Goal: Information Seeking & Learning: Learn about a topic

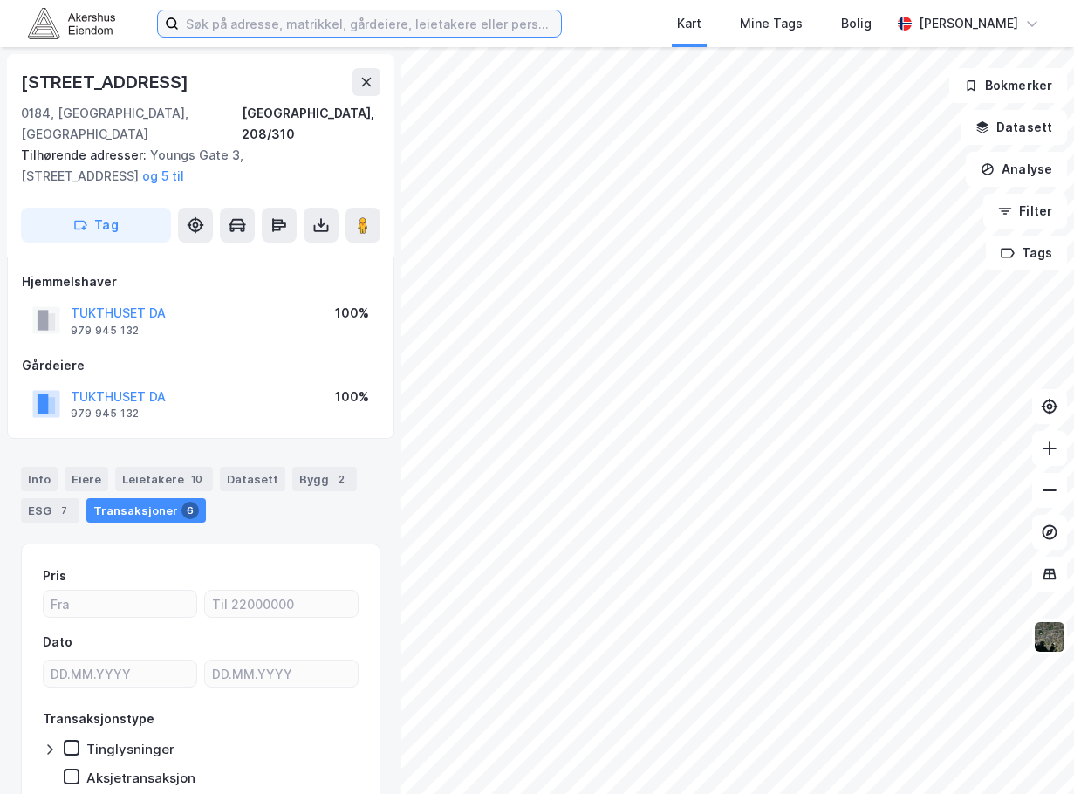
click at [240, 28] on input at bounding box center [370, 23] width 382 height 26
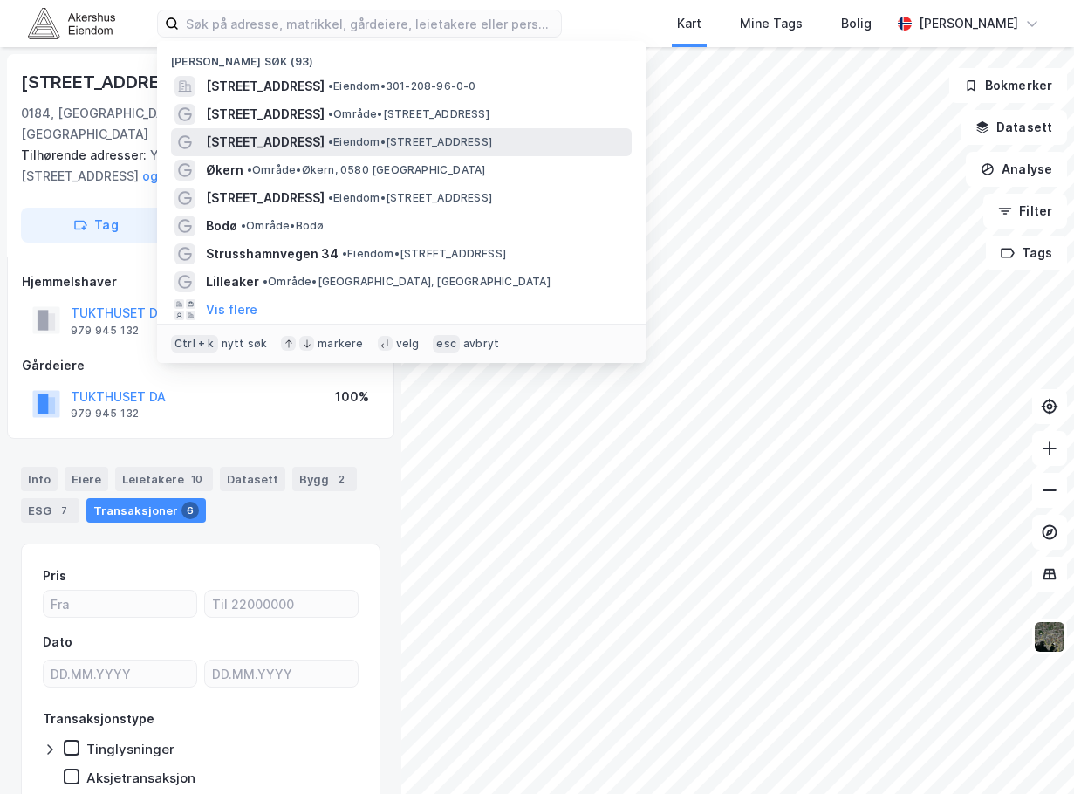
click at [267, 149] on span "[STREET_ADDRESS]" at bounding box center [265, 142] width 119 height 21
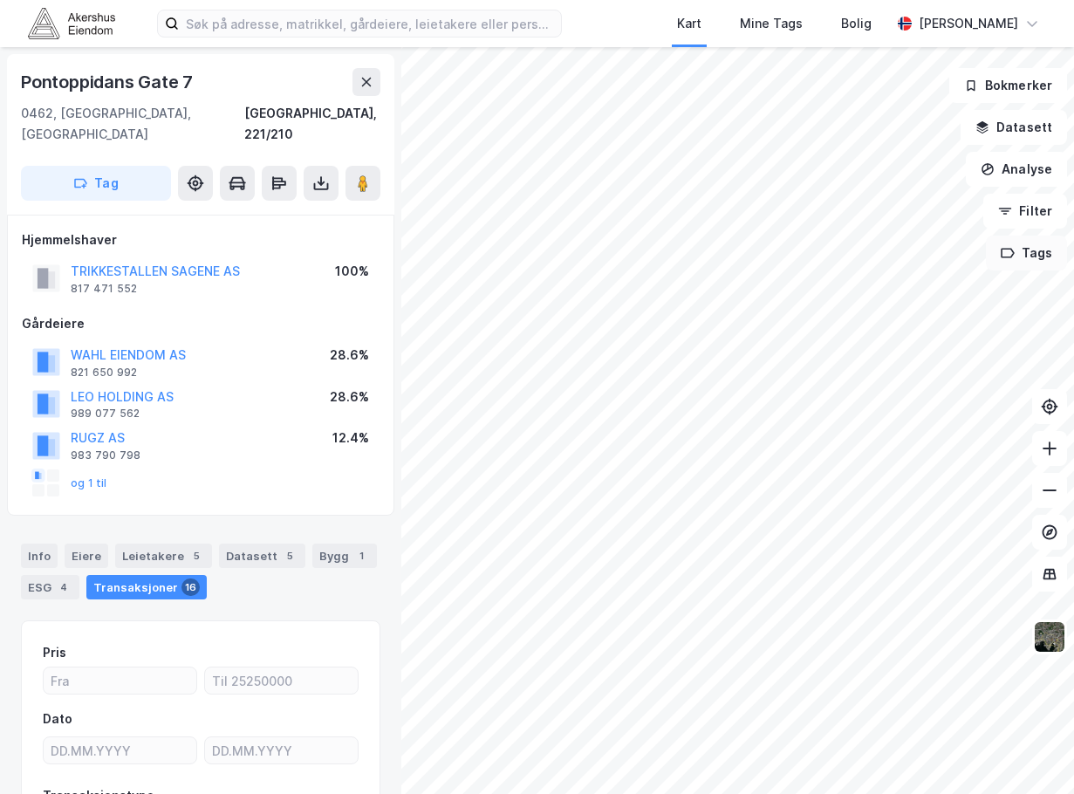
click at [1029, 250] on button "Tags" at bounding box center [1026, 253] width 81 height 35
click at [948, 259] on icon at bounding box center [950, 264] width 14 height 14
click at [1029, 213] on button "Filter" at bounding box center [1025, 211] width 84 height 35
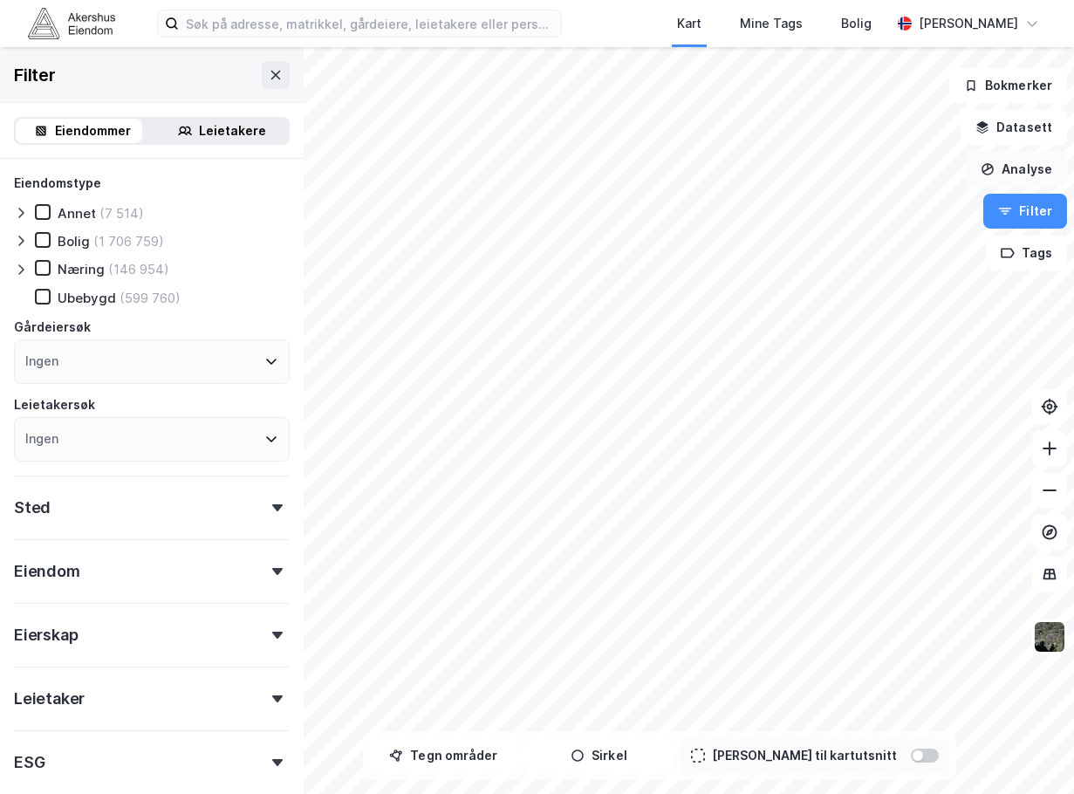
click at [1031, 166] on button "Analyse" at bounding box center [1016, 169] width 101 height 35
click at [1036, 137] on button "Datasett" at bounding box center [1014, 127] width 106 height 35
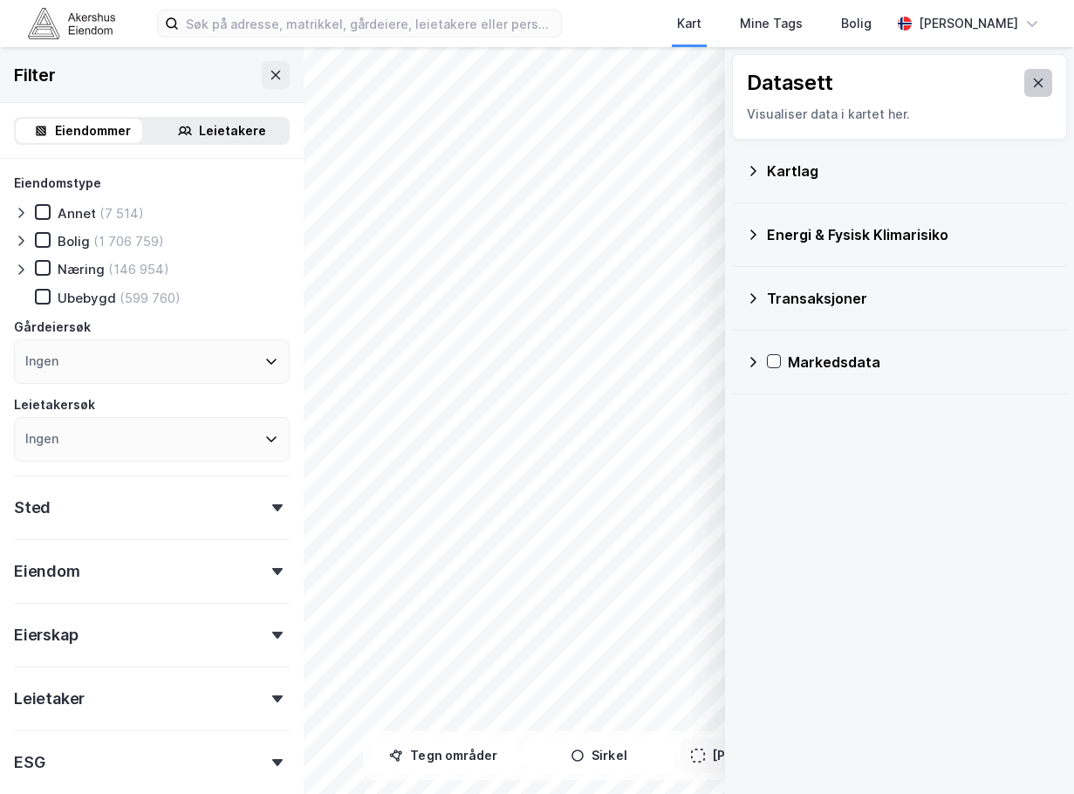
click at [1031, 83] on icon at bounding box center [1038, 83] width 14 height 14
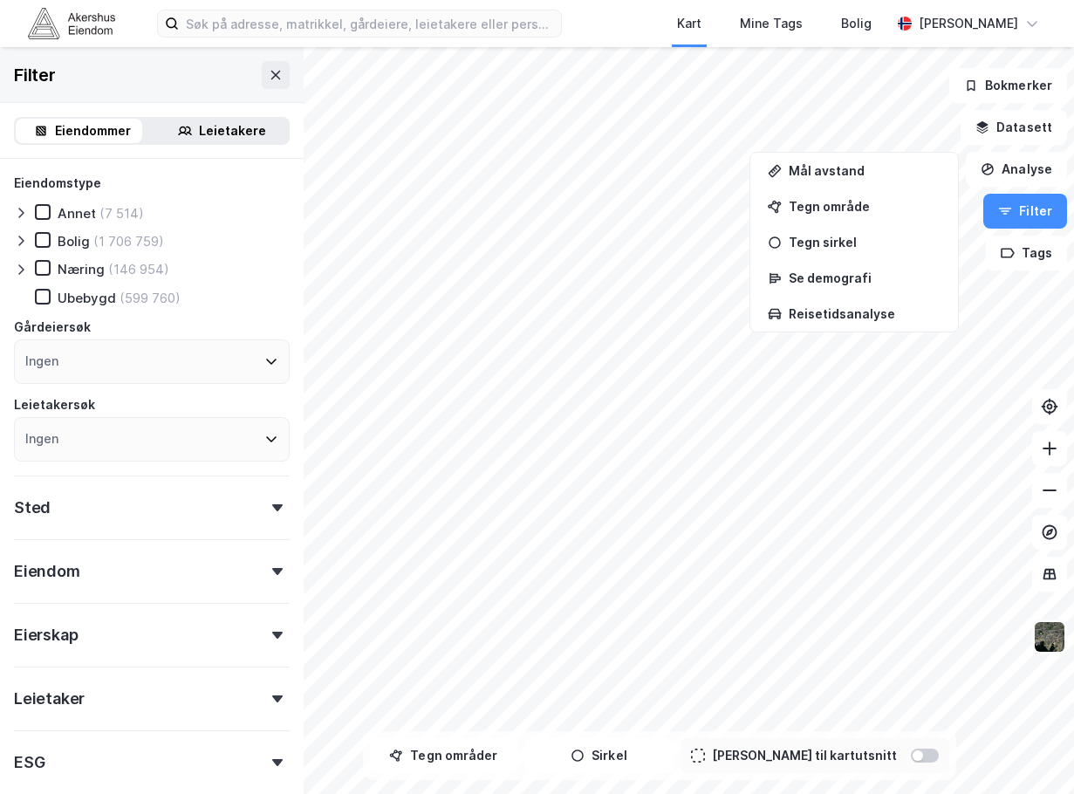
click at [1051, 643] on img at bounding box center [1049, 636] width 33 height 33
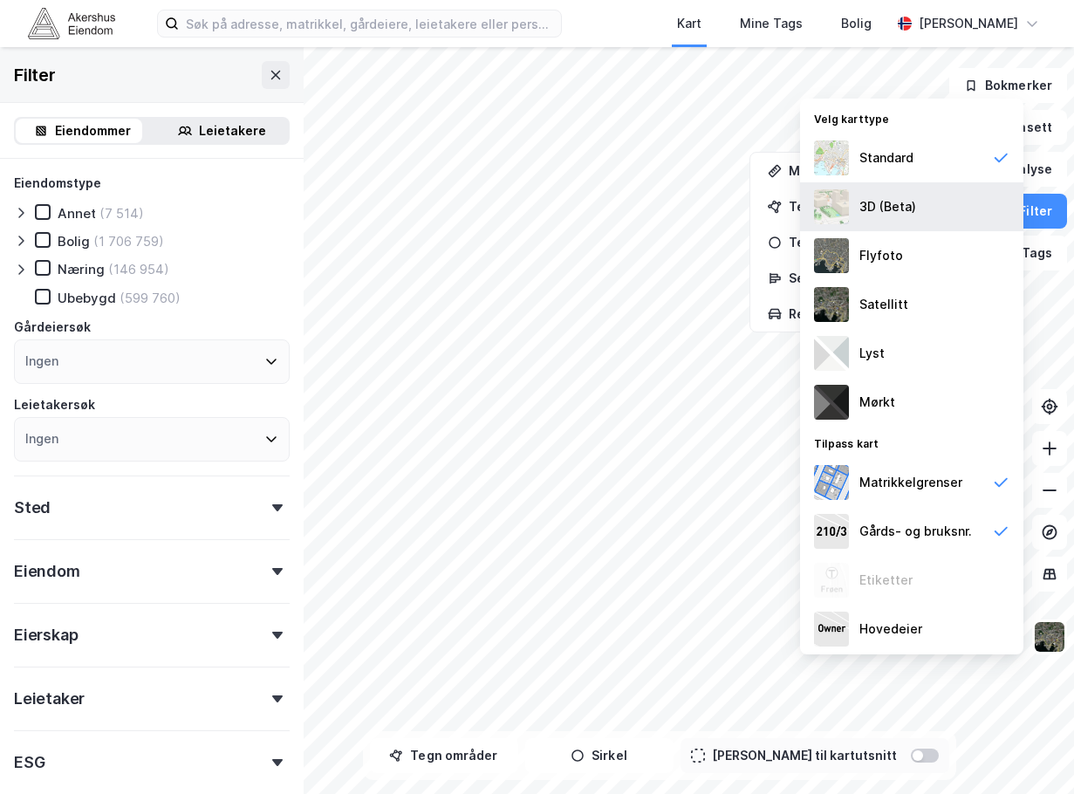
click at [862, 207] on div "3D (Beta)" at bounding box center [887, 206] width 57 height 21
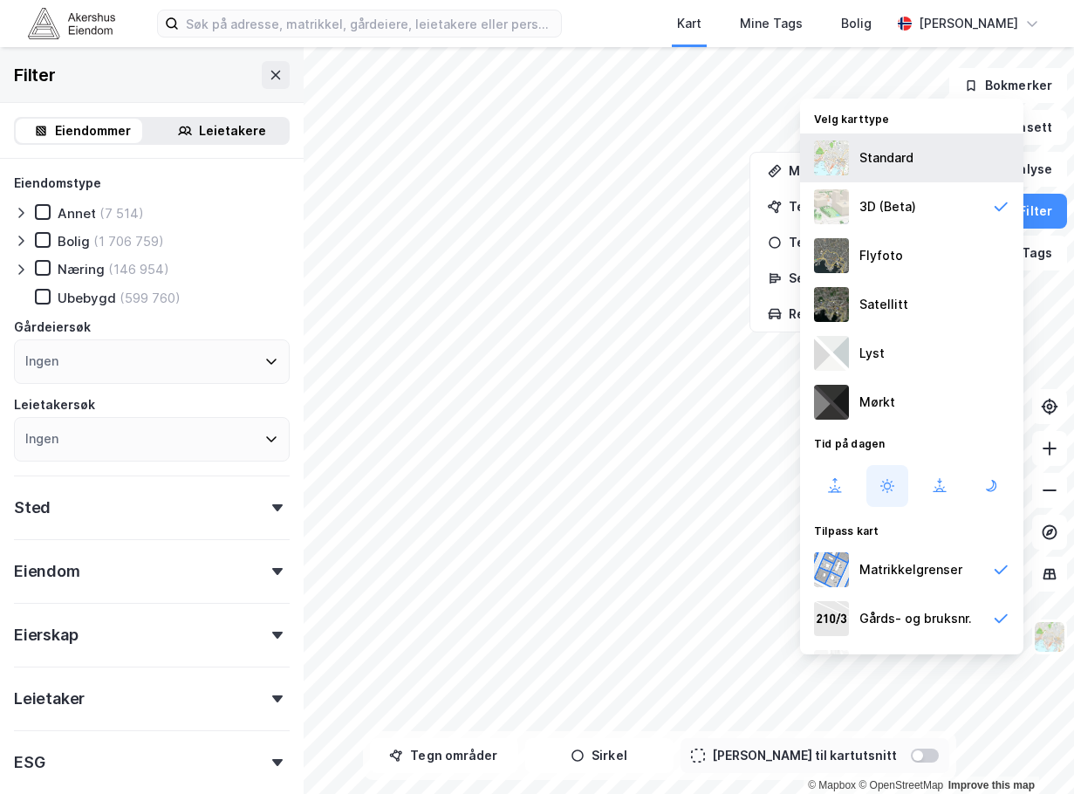
click at [861, 156] on div "Standard" at bounding box center [886, 157] width 54 height 21
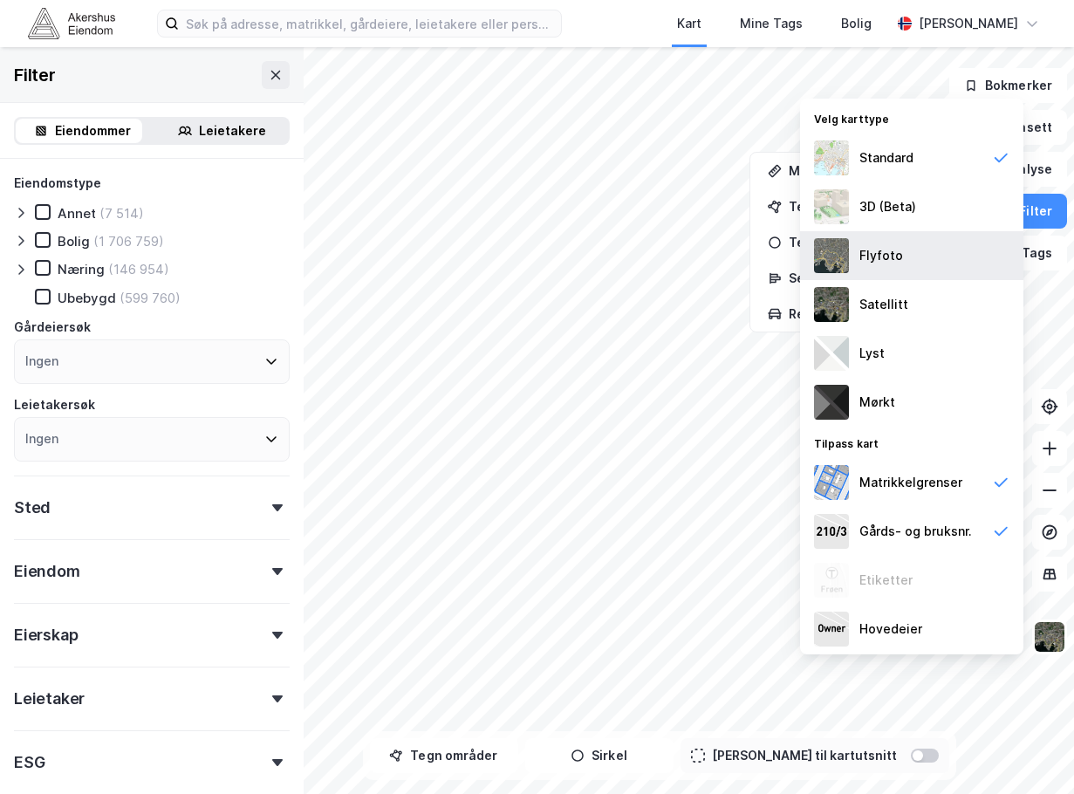
click at [846, 257] on img at bounding box center [831, 255] width 35 height 35
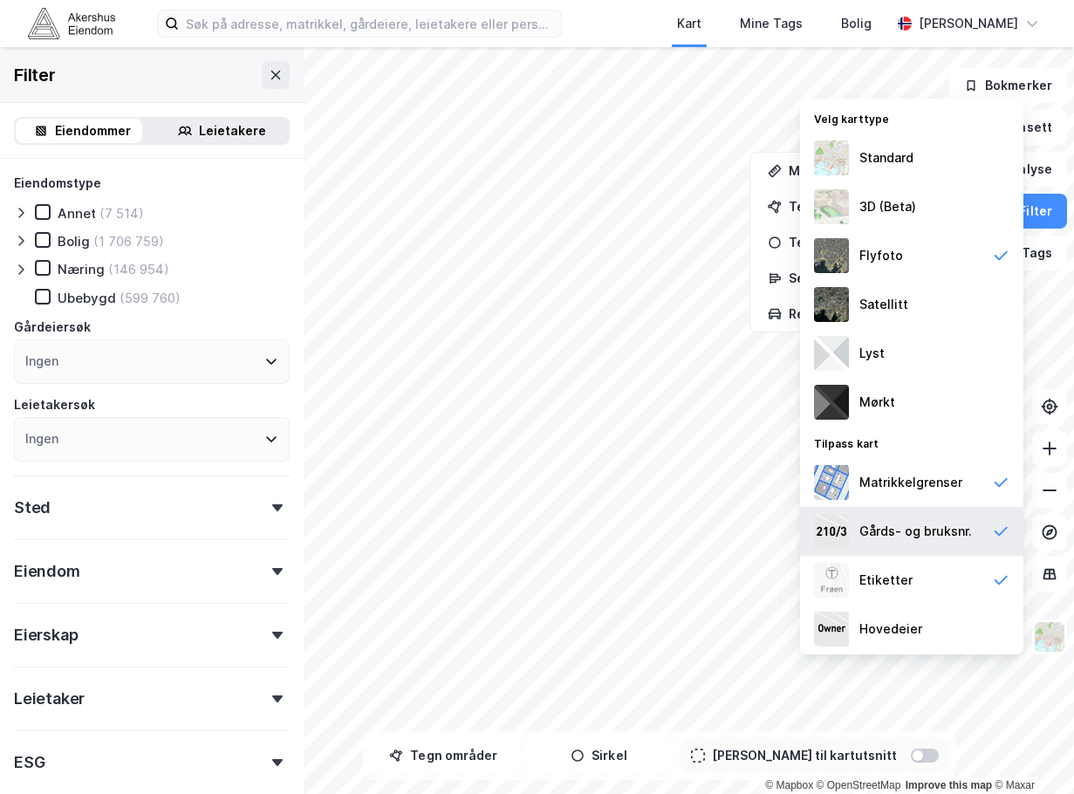
click at [992, 526] on icon at bounding box center [1000, 531] width 17 height 17
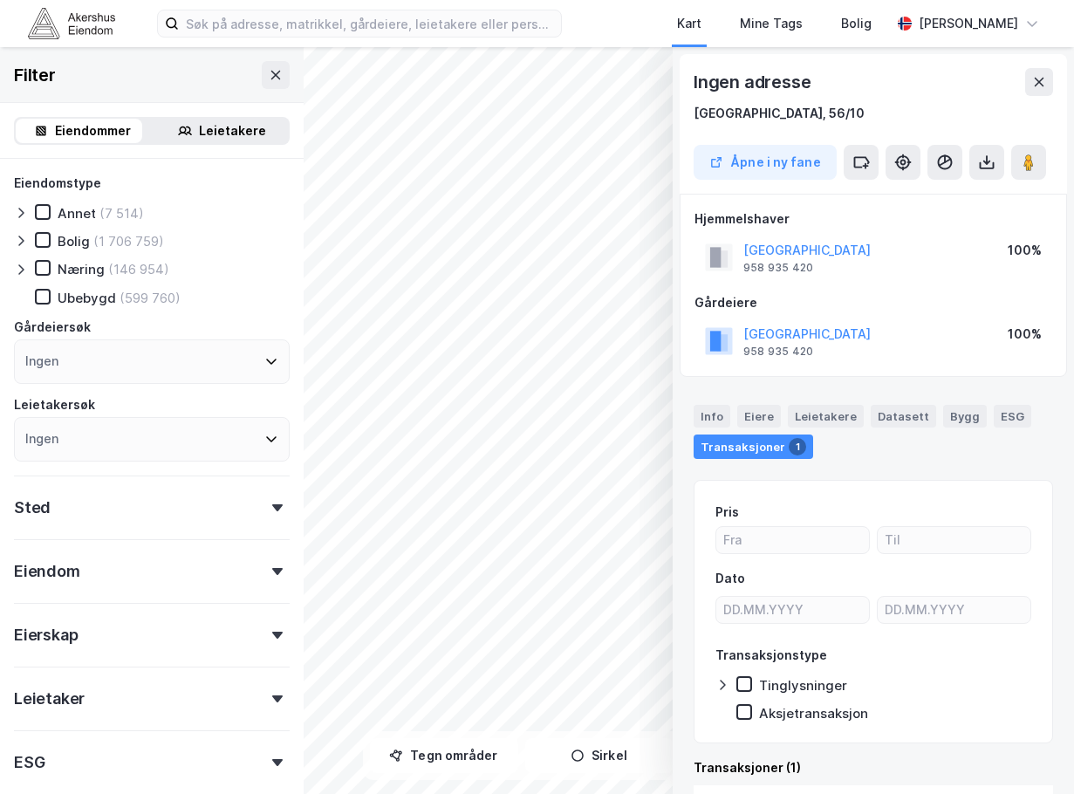
click at [753, 579] on div "© Mapbox © OpenStreetMap Improve this map © Maxar Ingen adresse [GEOGRAPHIC_DAT…" at bounding box center [537, 420] width 1074 height 747
click at [343, 31] on input at bounding box center [370, 23] width 382 height 26
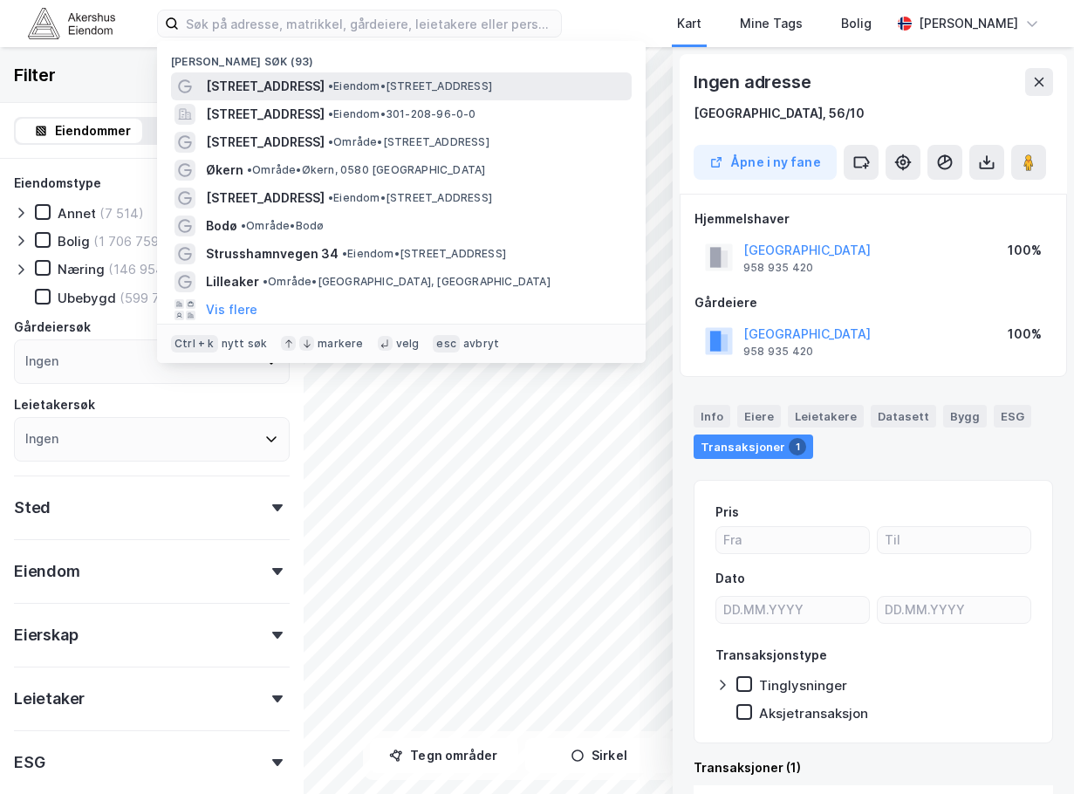
click at [270, 82] on span "[STREET_ADDRESS]" at bounding box center [265, 86] width 119 height 21
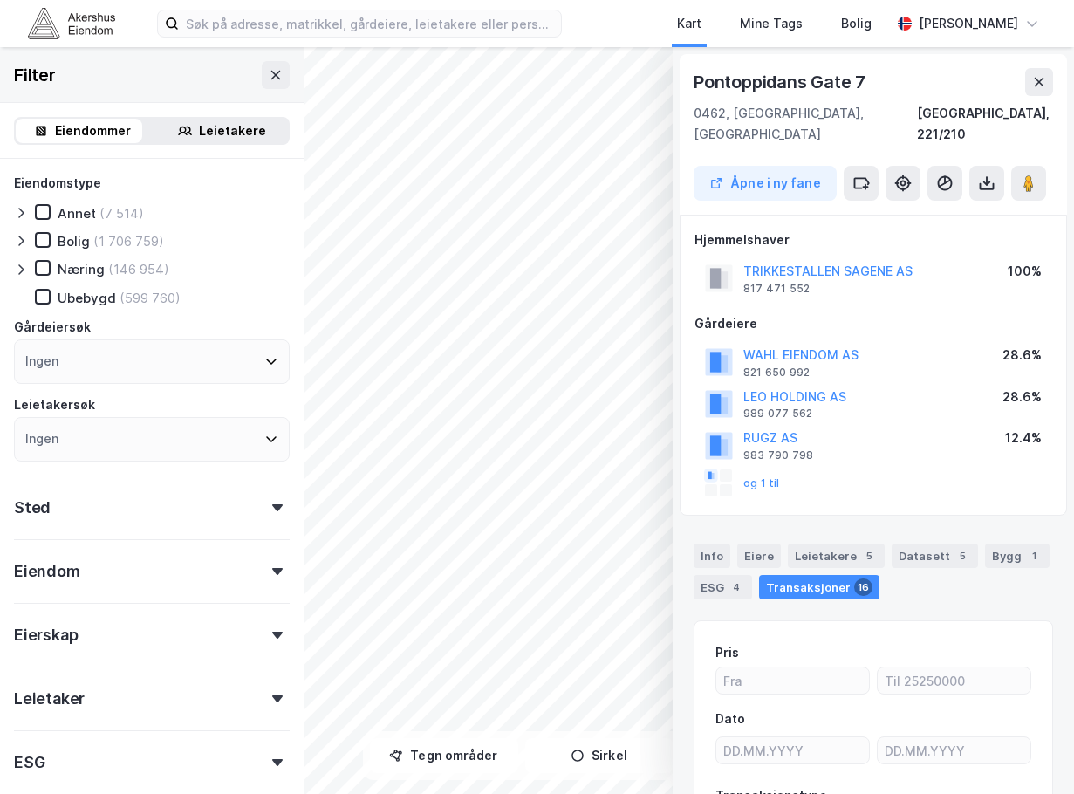
click at [822, 85] on div "Pontoppidans Gate 7" at bounding box center [781, 82] width 175 height 28
click at [1044, 86] on icon at bounding box center [1039, 82] width 14 height 14
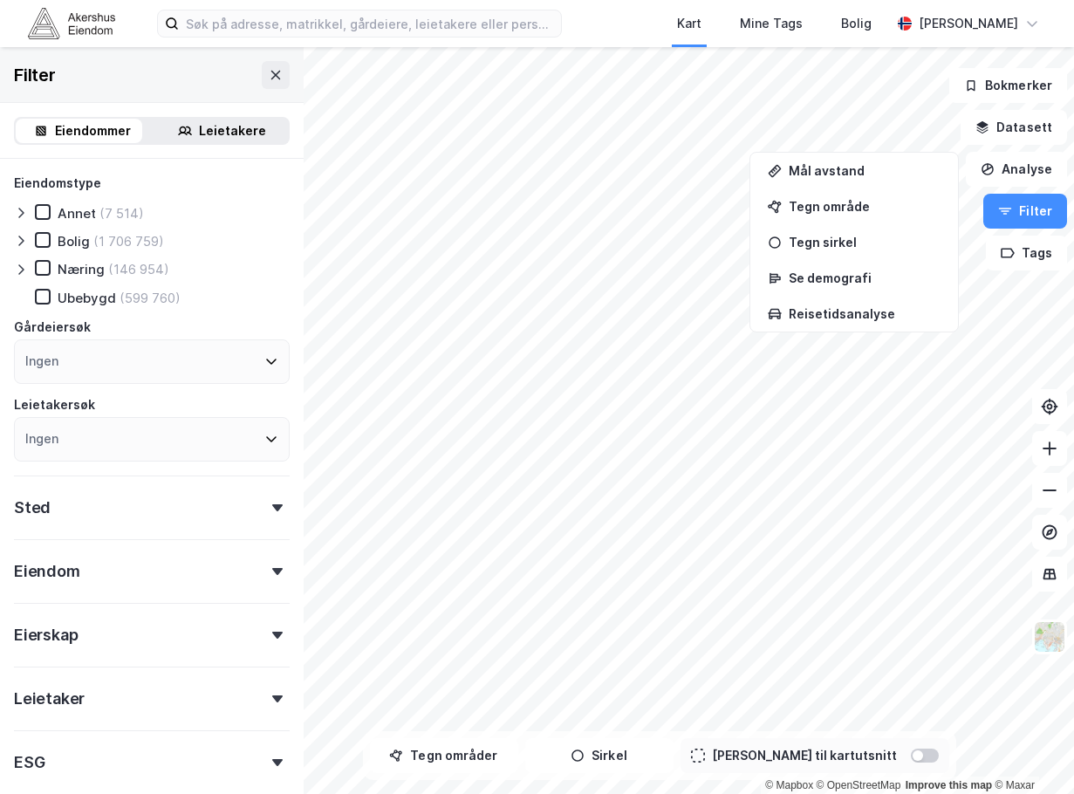
click at [128, 432] on div "© Mapbox © OpenStreetMap Improve this map © Maxar Filter Eiendommer Leietakere …" at bounding box center [537, 420] width 1074 height 747
click at [328, 19] on input at bounding box center [370, 23] width 382 height 26
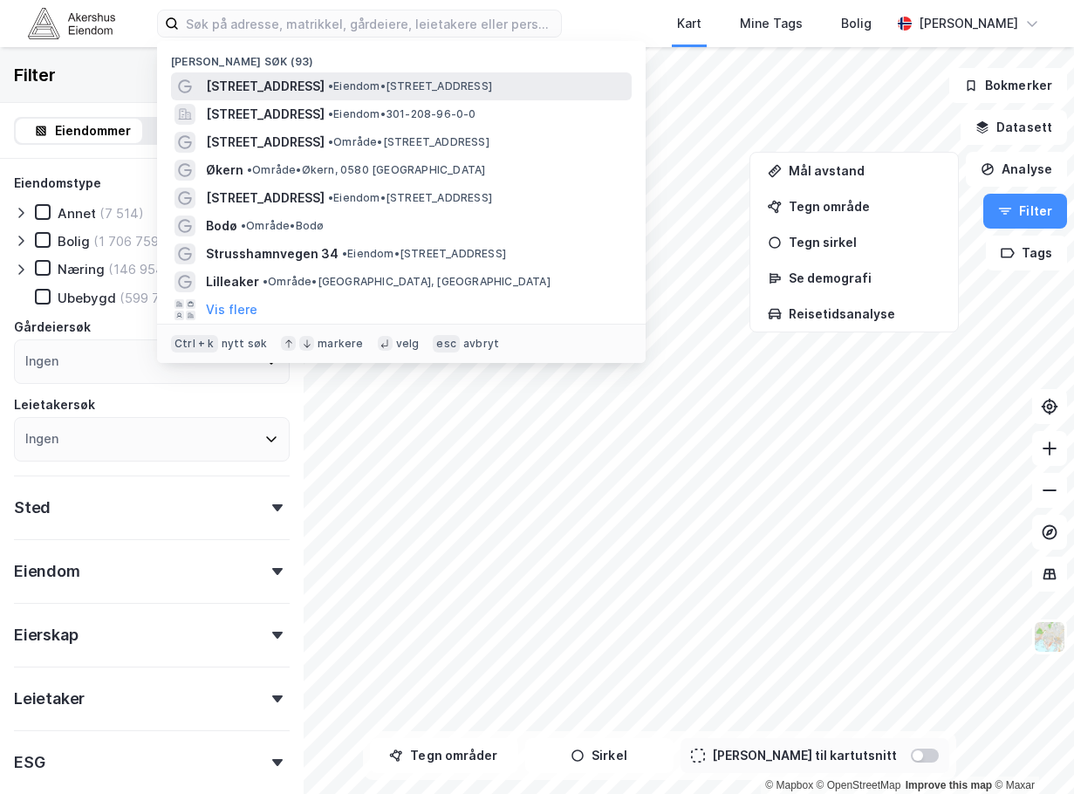
click at [258, 77] on span "[STREET_ADDRESS]" at bounding box center [265, 86] width 119 height 21
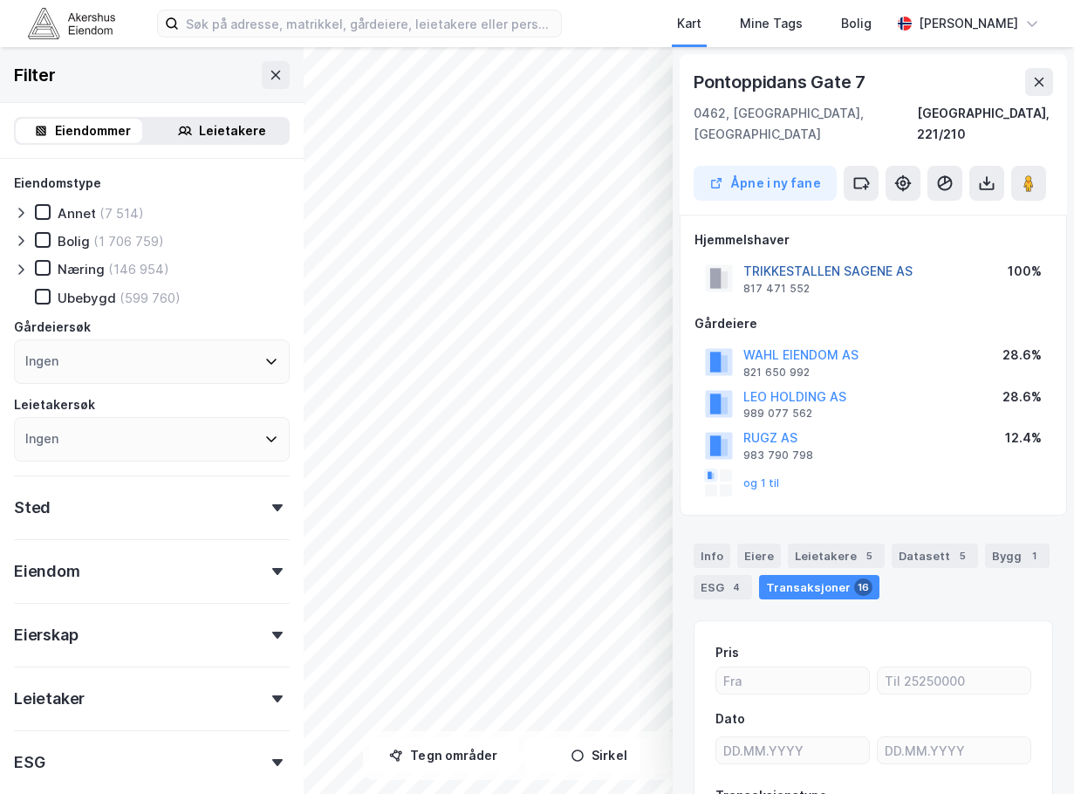
click at [0, 0] on button "TRIKKESTALLEN SAGENE AS" at bounding box center [0, 0] width 0 height 0
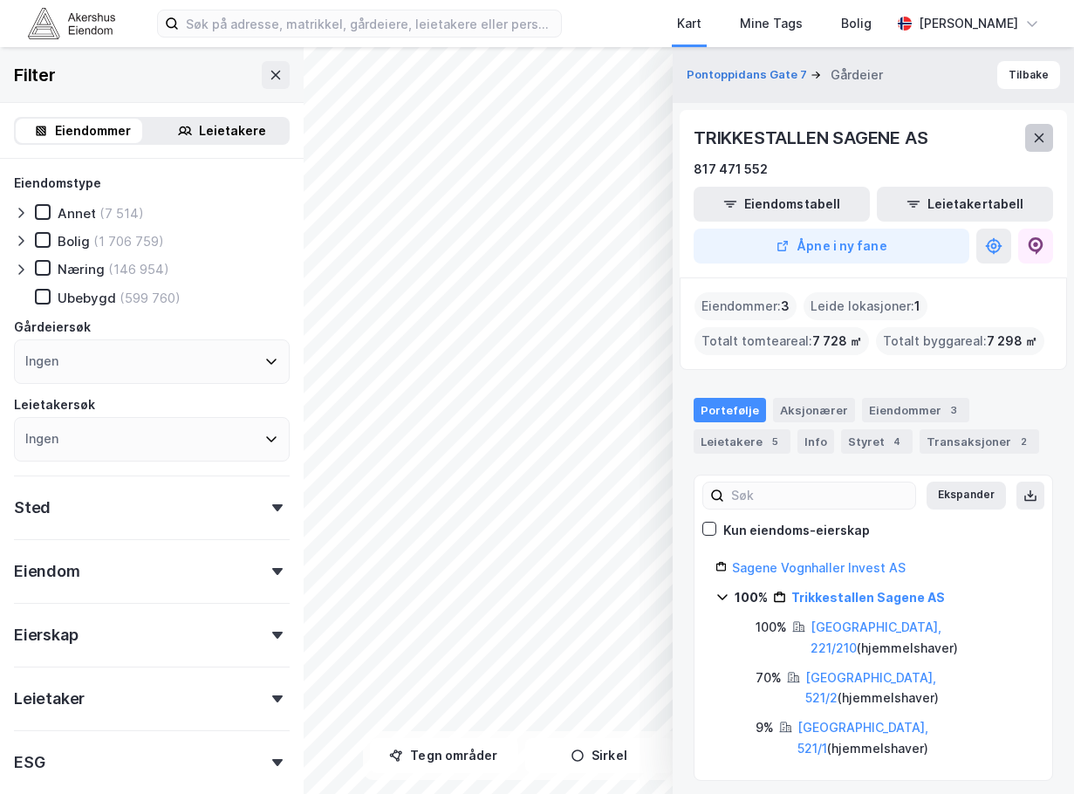
click at [1040, 136] on icon at bounding box center [1040, 138] width 10 height 9
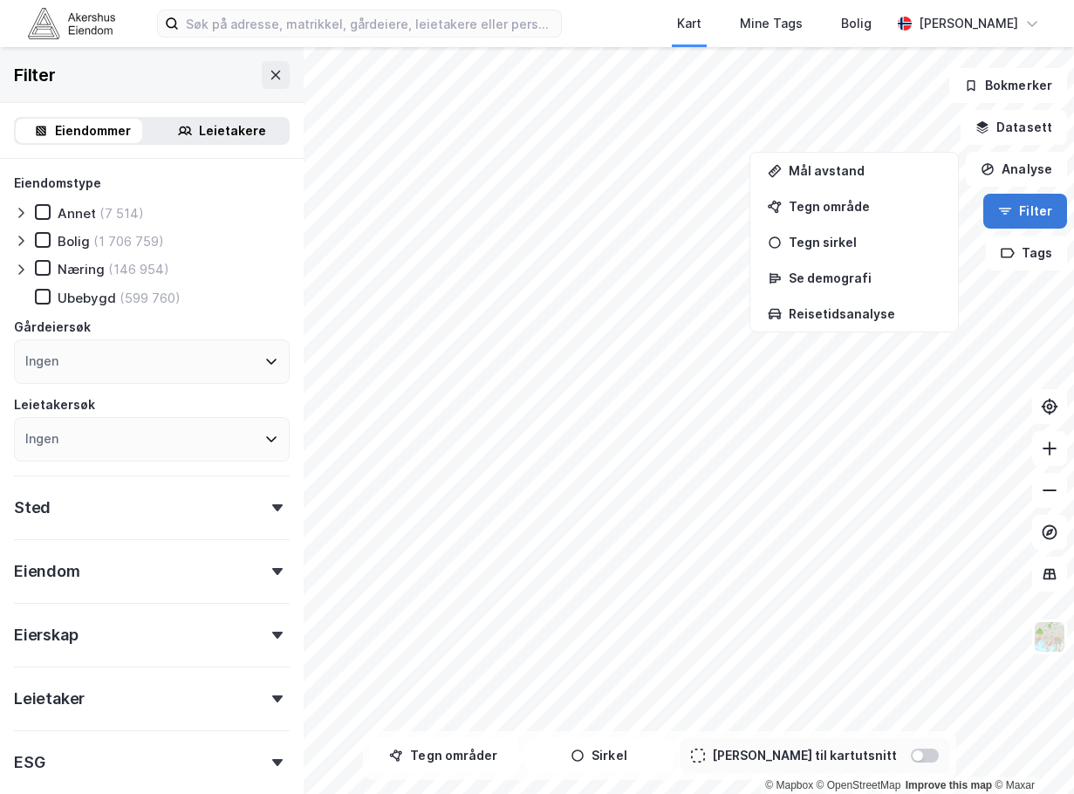
click at [1042, 212] on button "Filter" at bounding box center [1025, 211] width 84 height 35
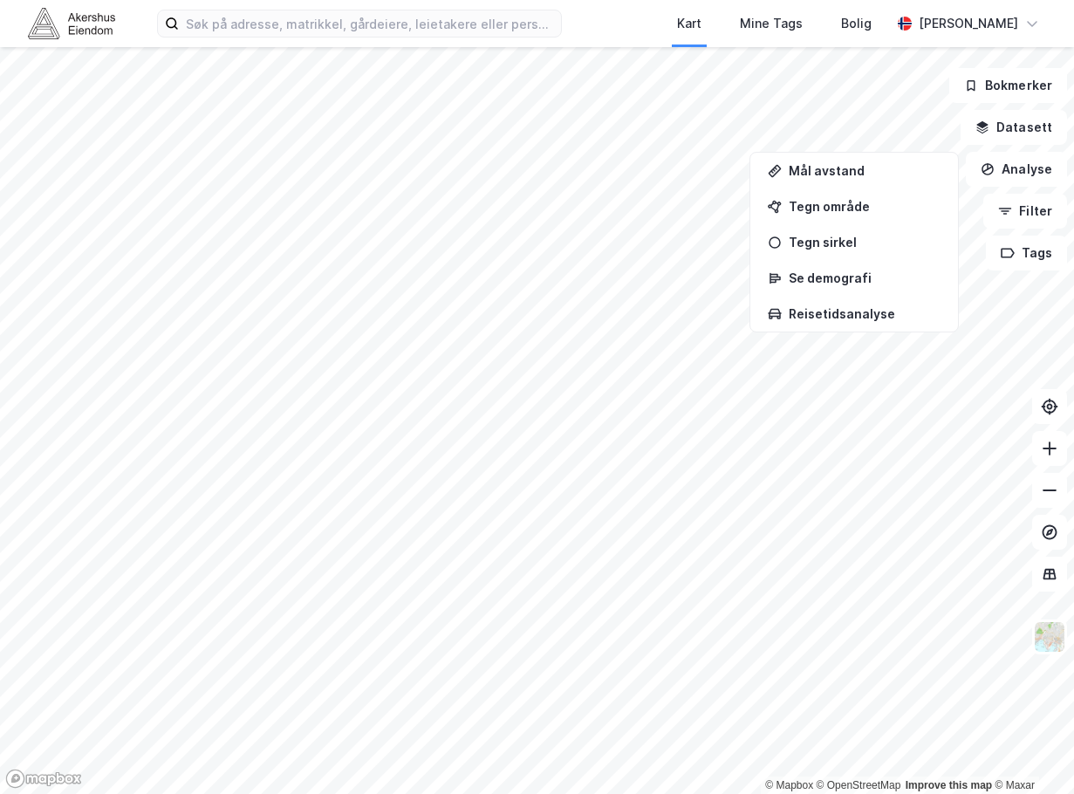
click at [0, 793] on html "Kart Mine Tags Bolig [PERSON_NAME] © Mapbox © OpenStreetMap Improve this map © …" at bounding box center [537, 397] width 1074 height 794
click at [915, 793] on html "Kart Mine Tags Bolig [PERSON_NAME] © Mapbox © OpenStreetMap Improve this map © …" at bounding box center [537, 397] width 1074 height 794
click at [66, 793] on html "Kart Mine Tags Bolig [PERSON_NAME] © Mapbox © OpenStreetMap Improve this map © …" at bounding box center [537, 397] width 1074 height 794
click at [0, 455] on html "Kart Mine Tags Bolig [PERSON_NAME] © Mapbox © OpenStreetMap Improve this map © …" at bounding box center [537, 397] width 1074 height 794
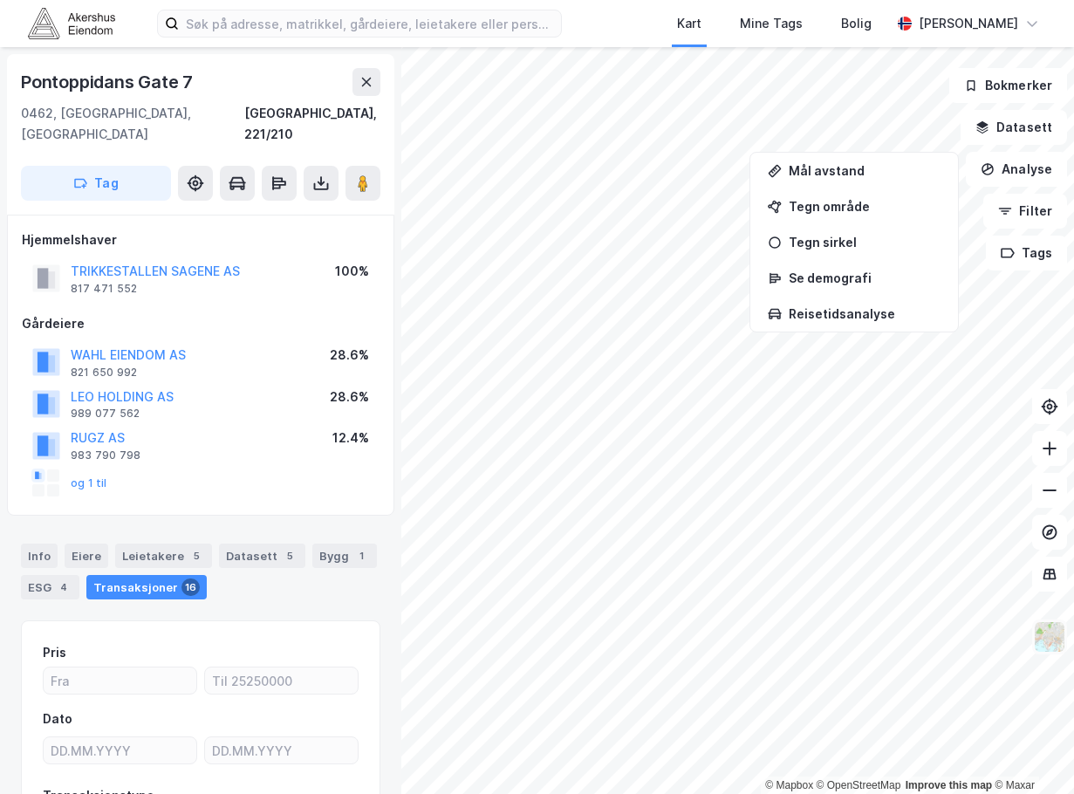
click at [1051, 649] on img at bounding box center [1049, 636] width 33 height 33
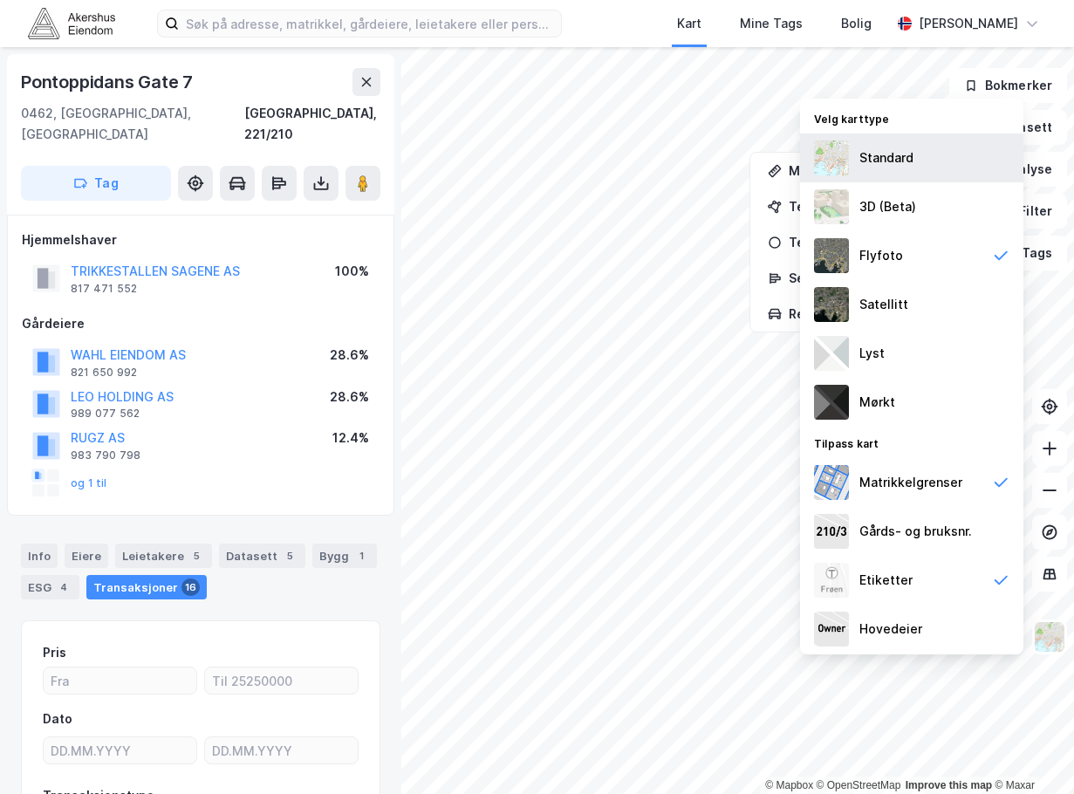
click at [893, 167] on div "Standard" at bounding box center [886, 157] width 54 height 21
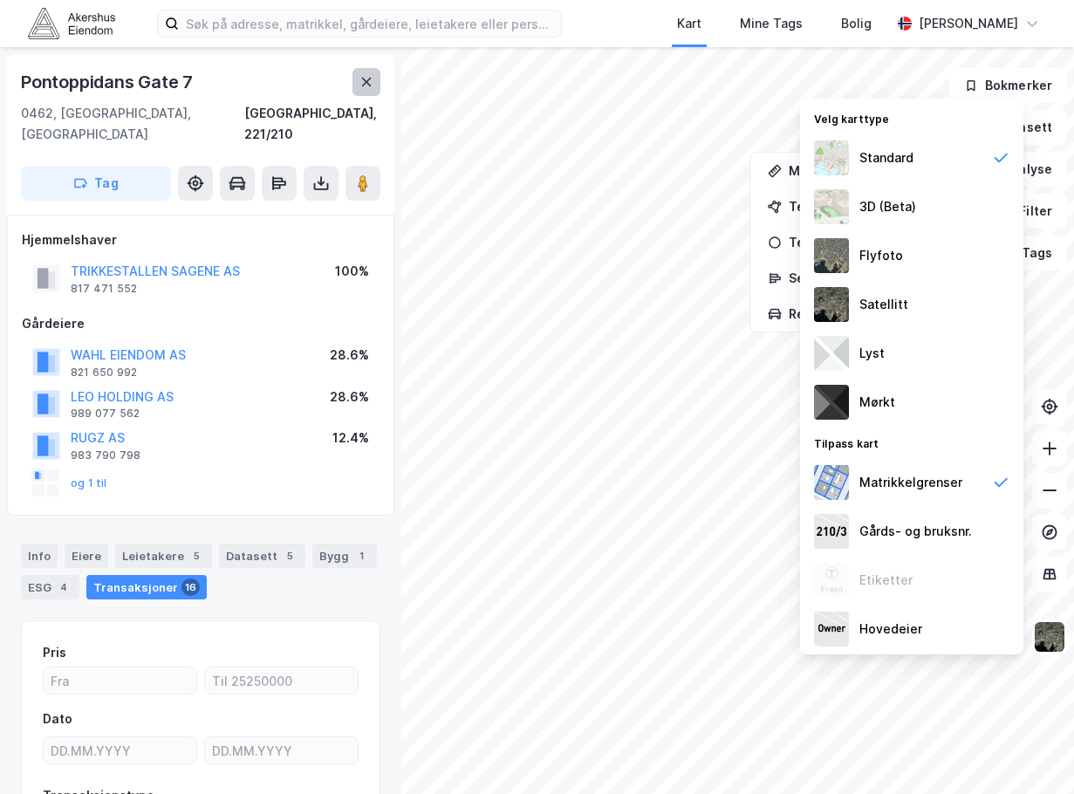
click at [365, 76] on icon at bounding box center [367, 82] width 14 height 14
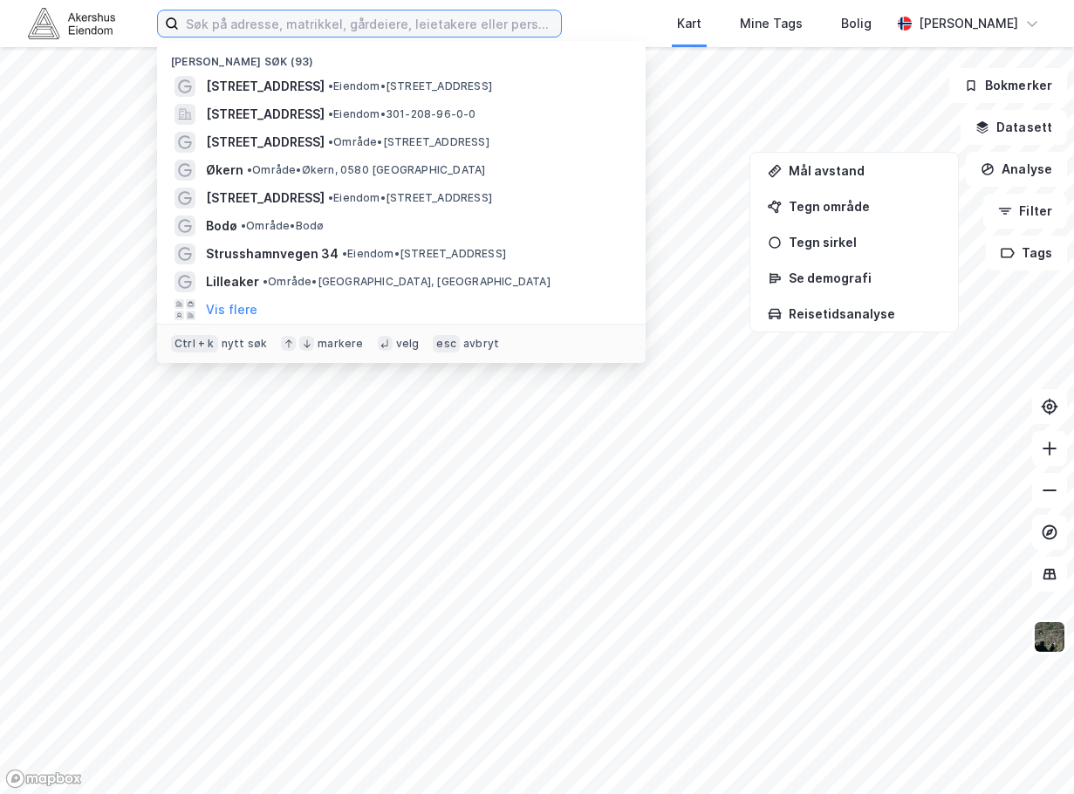
click at [478, 31] on input at bounding box center [370, 23] width 382 height 26
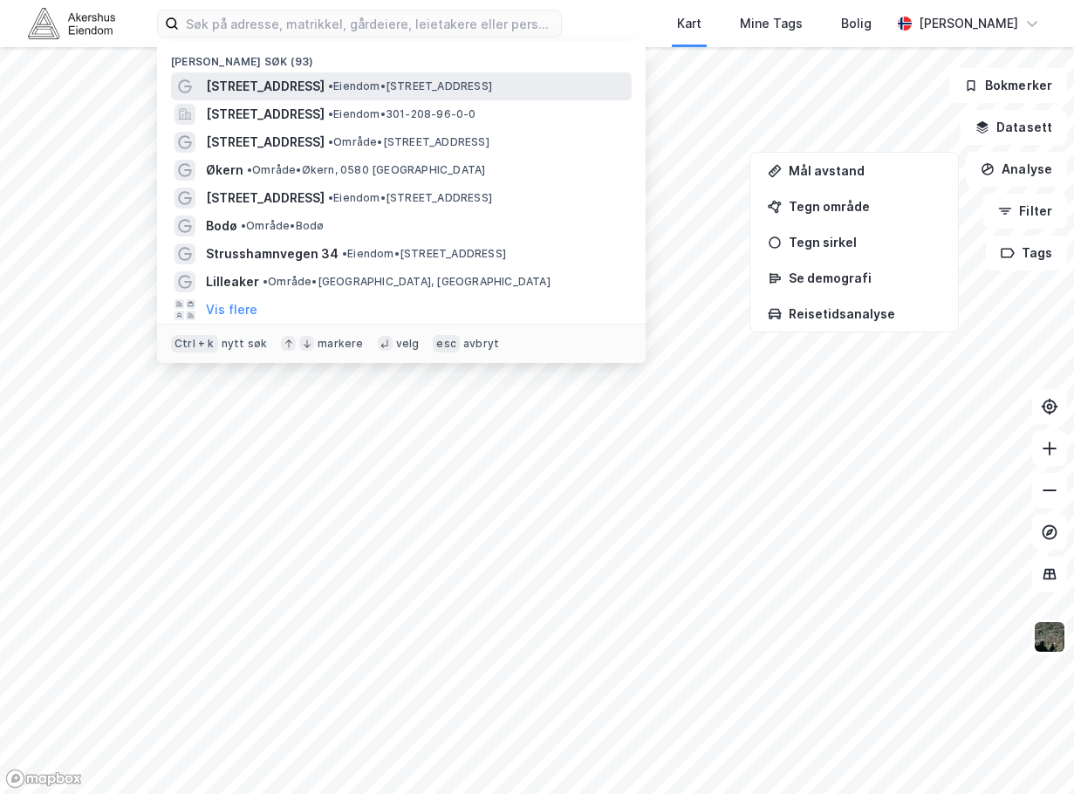
click at [281, 83] on span "[STREET_ADDRESS]" at bounding box center [265, 86] width 119 height 21
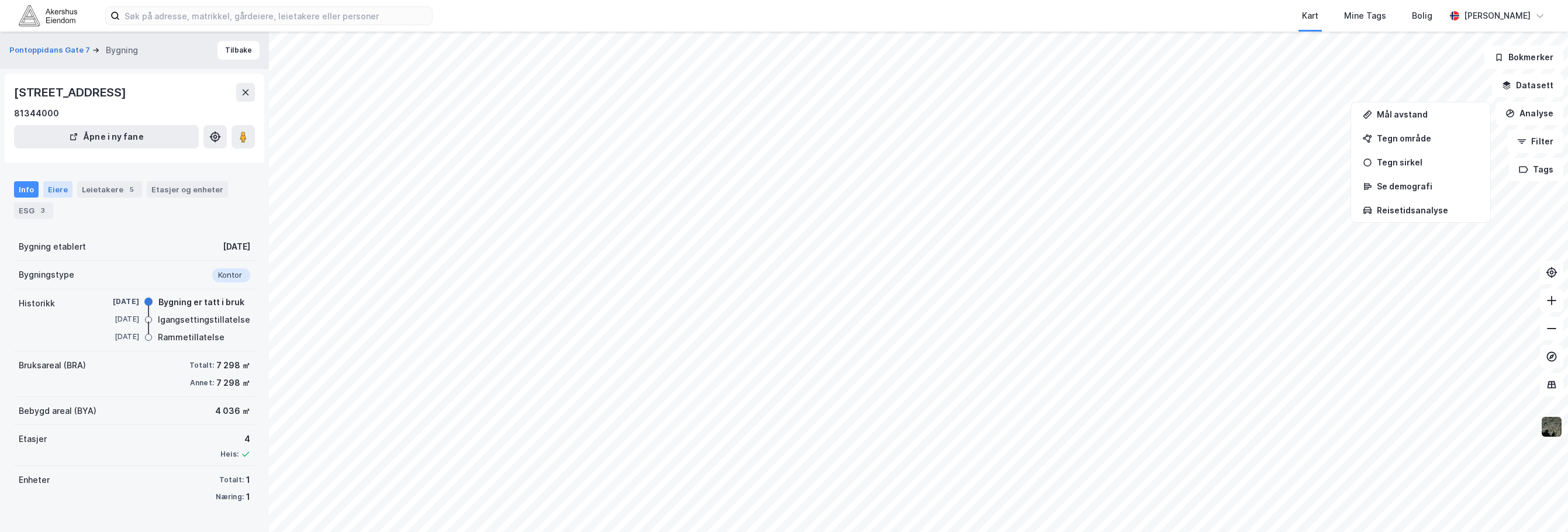
click at [56, 188] on div "Eiere" at bounding box center [58, 189] width 29 height 16
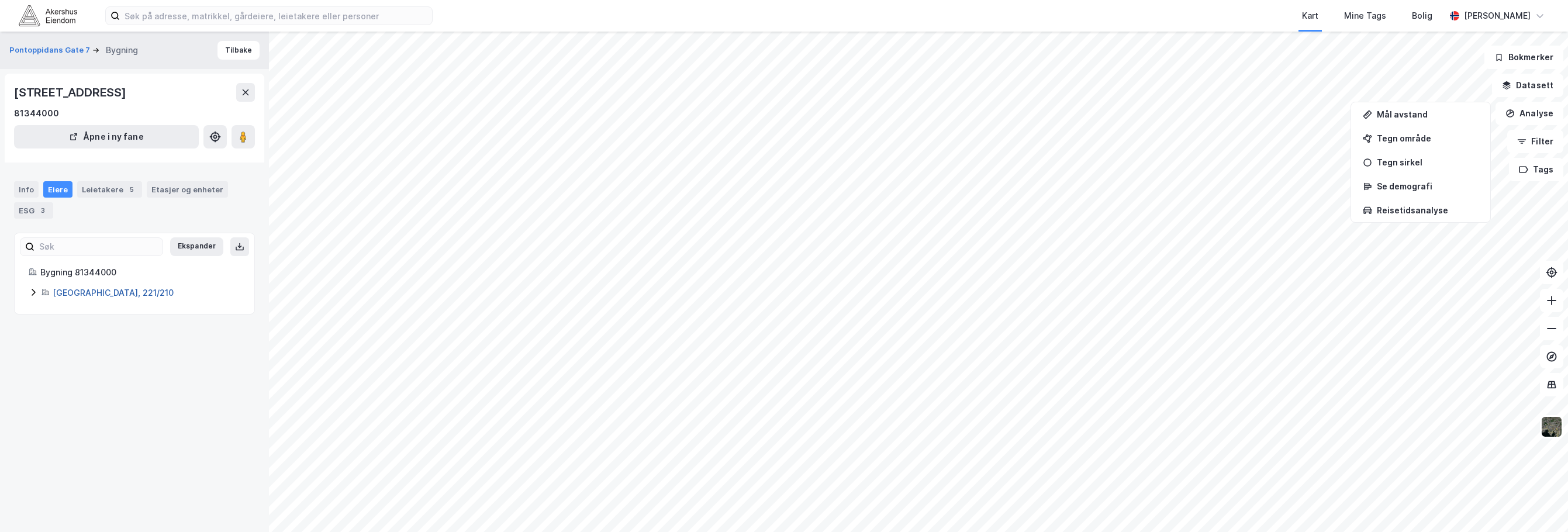
click at [70, 292] on link "[GEOGRAPHIC_DATA], 221/210" at bounding box center [113, 292] width 121 height 10
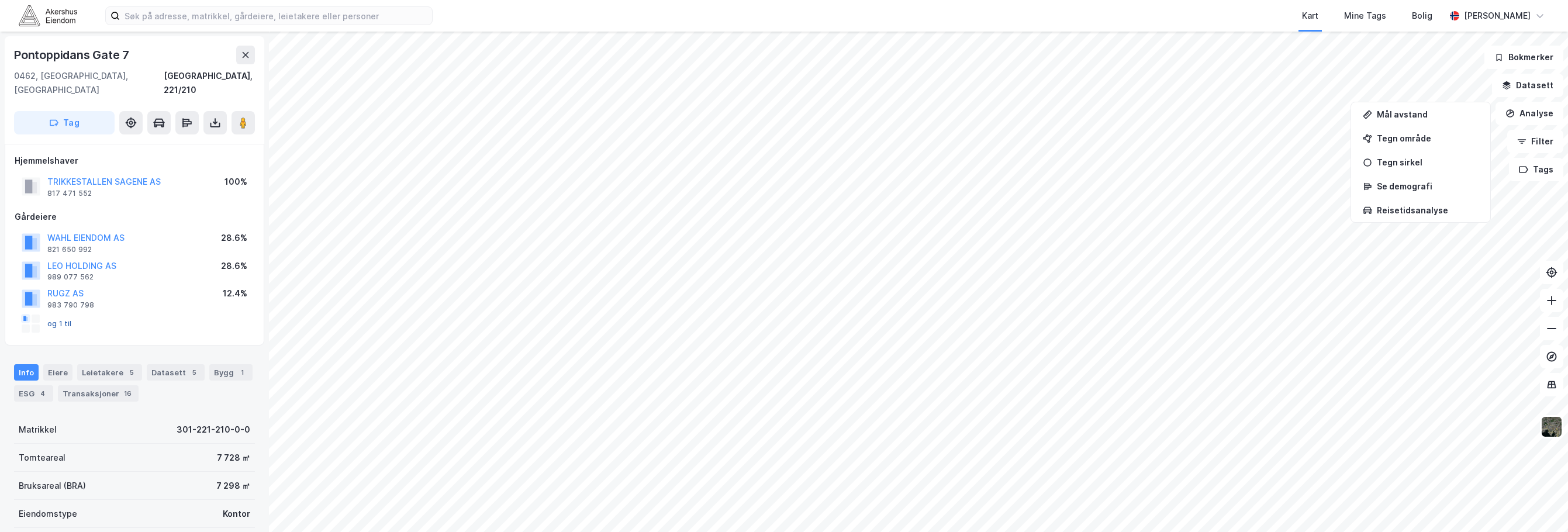
click at [0, 0] on button "og 1 til" at bounding box center [0, 0] width 0 height 0
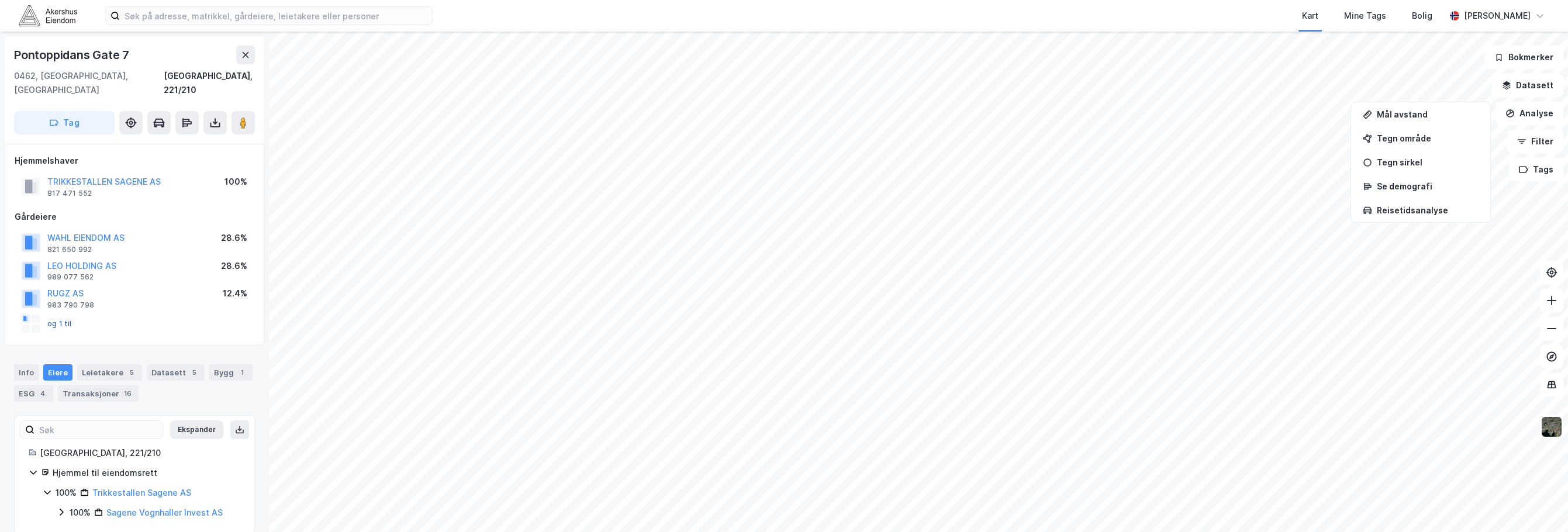
click at [0, 0] on button "og 1 til" at bounding box center [0, 0] width 0 height 0
click at [152, 505] on link "Sagene Vognhaller Invest AS" at bounding box center [165, 510] width 117 height 10
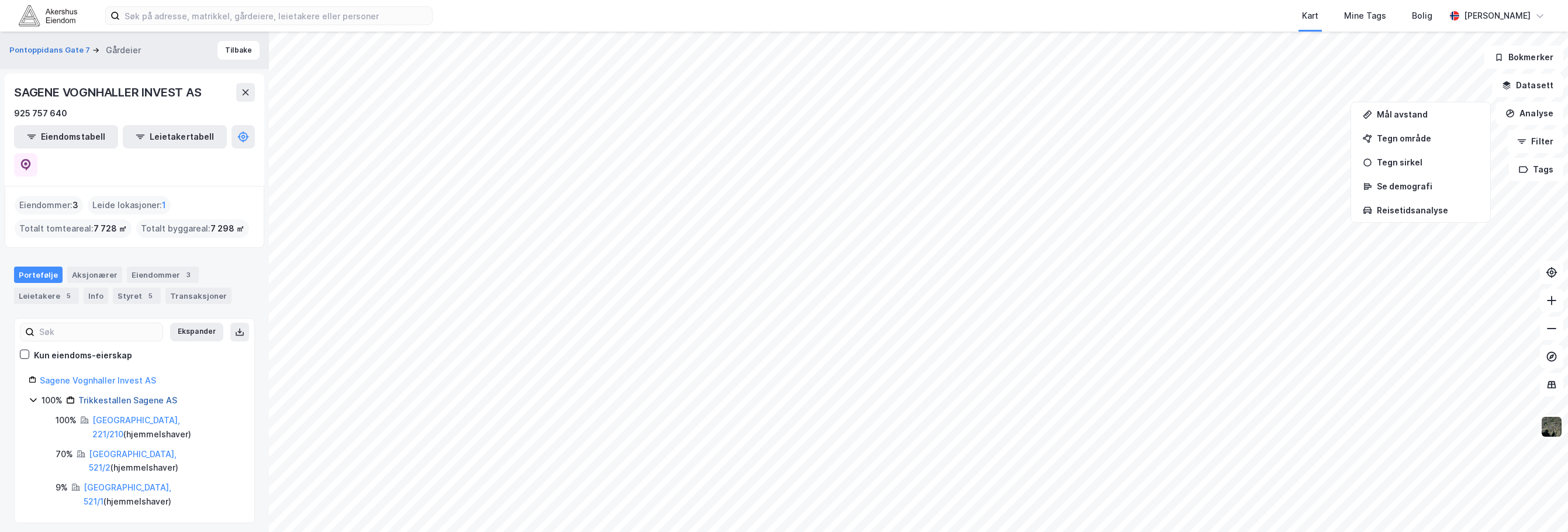
click at [113, 395] on link "Trikkestallen Sagene AS" at bounding box center [127, 400] width 99 height 10
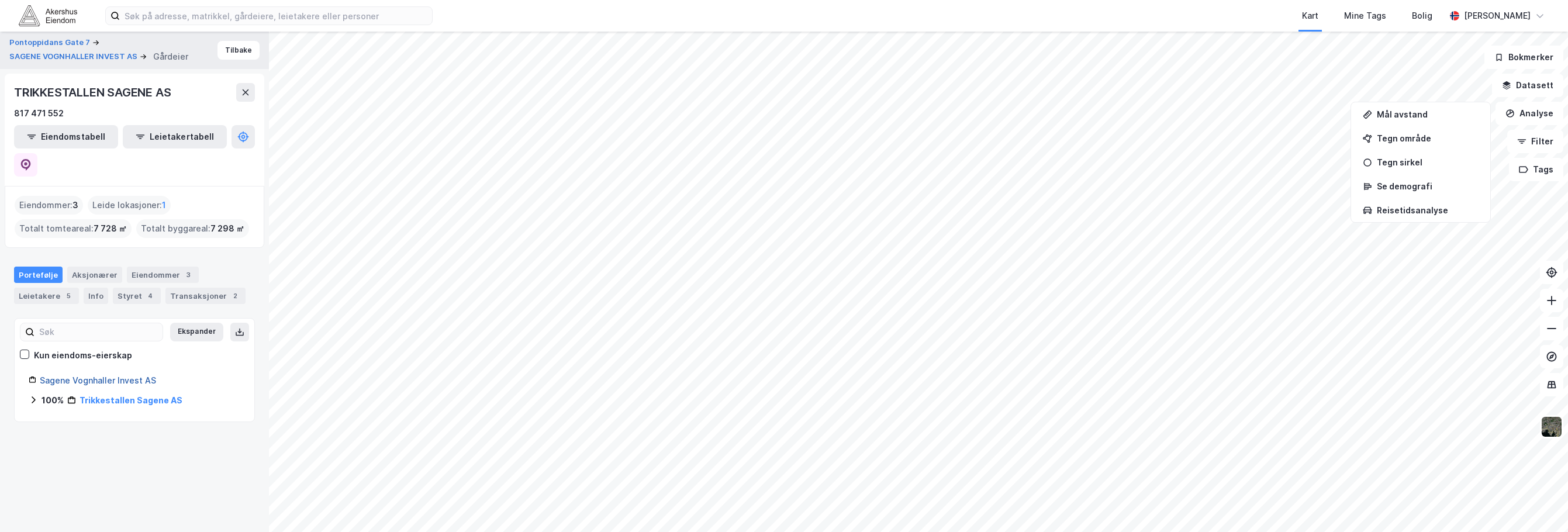
click at [113, 375] on link "Sagene Vognhaller Invest AS" at bounding box center [98, 380] width 117 height 10
